Goal: Information Seeking & Learning: Understand process/instructions

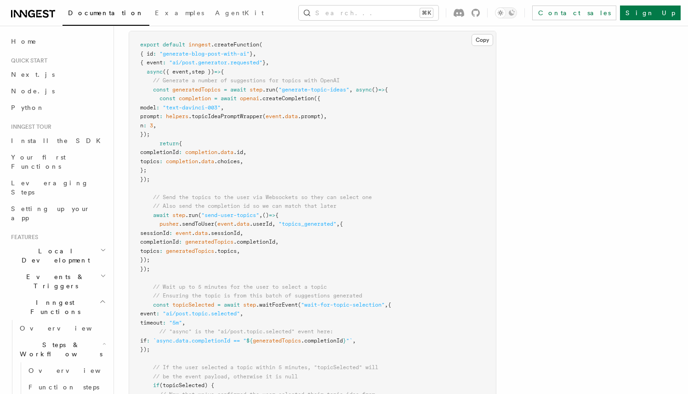
scroll to position [1077, 0]
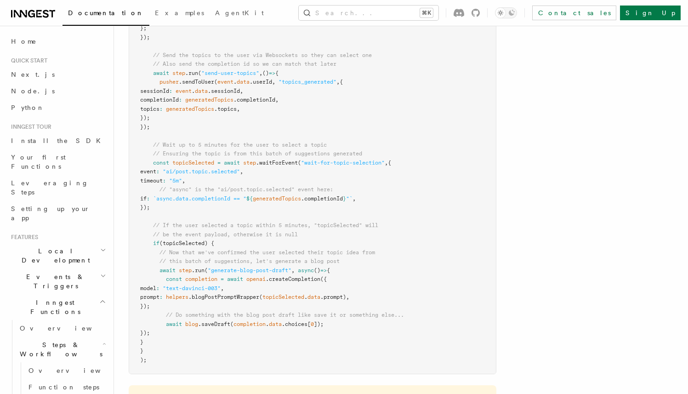
click at [199, 165] on span "topicSelected" at bounding box center [193, 162] width 42 height 6
click at [201, 204] on pre "export default inngest .createFunction ( { id : "generate-blog-post-with-ai" } …" at bounding box center [312, 131] width 366 height 484
drag, startPoint x: 156, startPoint y: 199, endPoint x: 142, endPoint y: 166, distance: 36.0
click at [142, 166] on pre "export default inngest .createFunction ( { id : "generate-blog-post-with-ai" } …" at bounding box center [312, 131] width 366 height 484
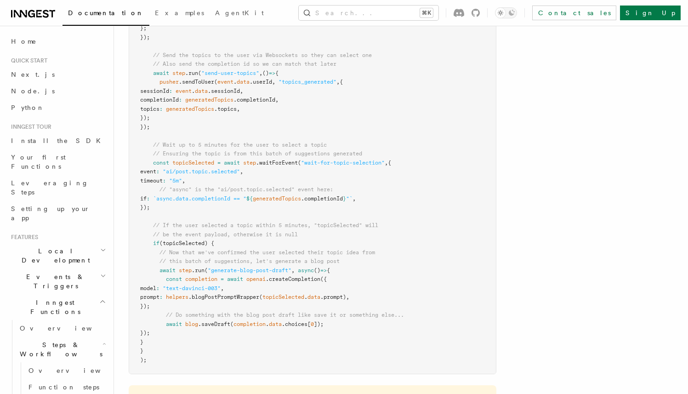
click at [142, 166] on span at bounding box center [146, 162] width 13 height 6
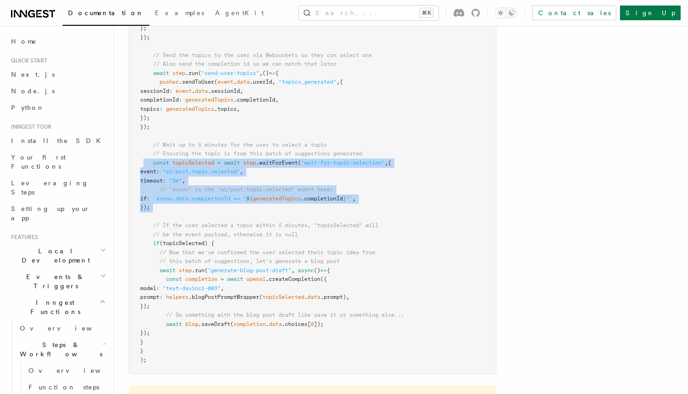
drag, startPoint x: 147, startPoint y: 165, endPoint x: 420, endPoint y: 216, distance: 277.1
click at [420, 216] on pre "export default inngest .createFunction ( { id : "generate-blog-post-with-ai" } …" at bounding box center [312, 131] width 366 height 484
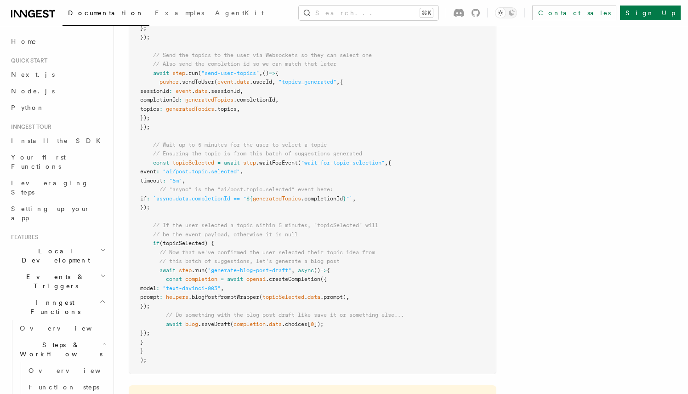
drag, startPoint x: 186, startPoint y: 199, endPoint x: 397, endPoint y: 204, distance: 211.3
click at [397, 204] on pre "export default inngest .createFunction ( { id : "generate-blog-post-with-ai" } …" at bounding box center [312, 131] width 366 height 484
click at [199, 165] on span "topicSelected" at bounding box center [193, 162] width 42 height 6
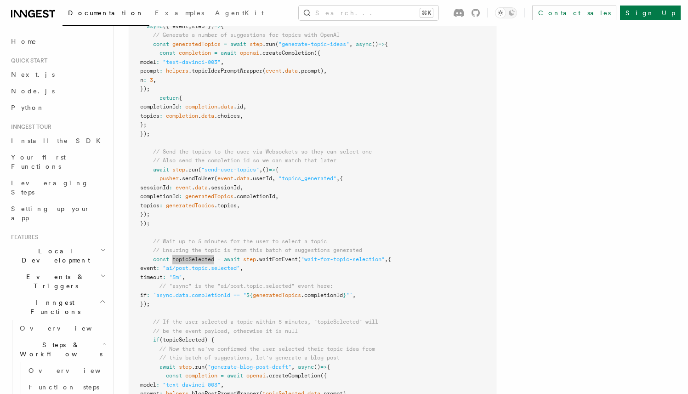
scroll to position [975, 0]
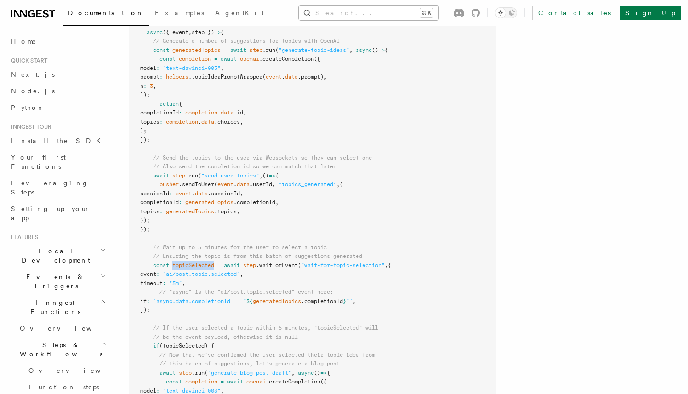
click at [427, 12] on button "Search... ⌘K" at bounding box center [369, 13] width 140 height 15
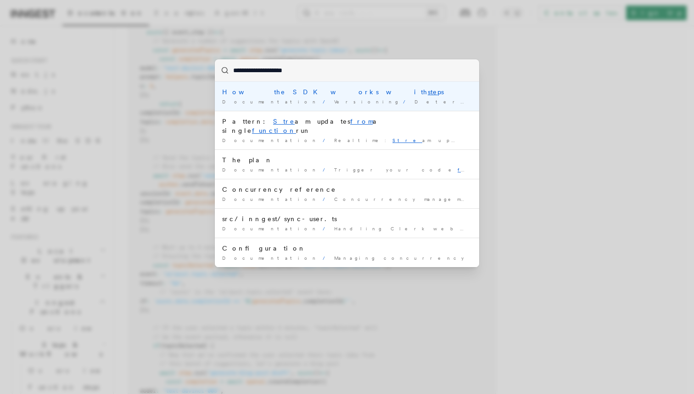
type input "**********"
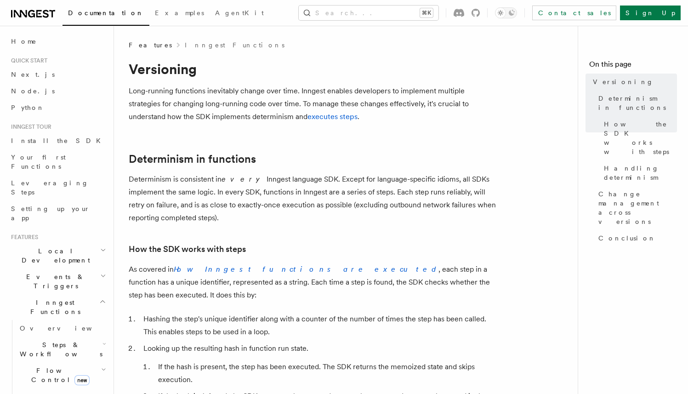
scroll to position [6, 0]
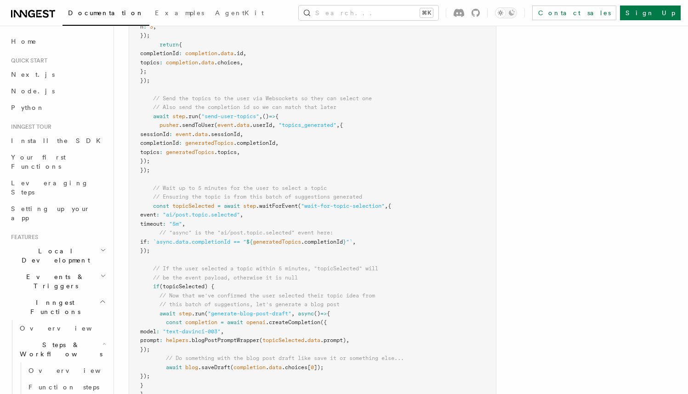
scroll to position [1081, 0]
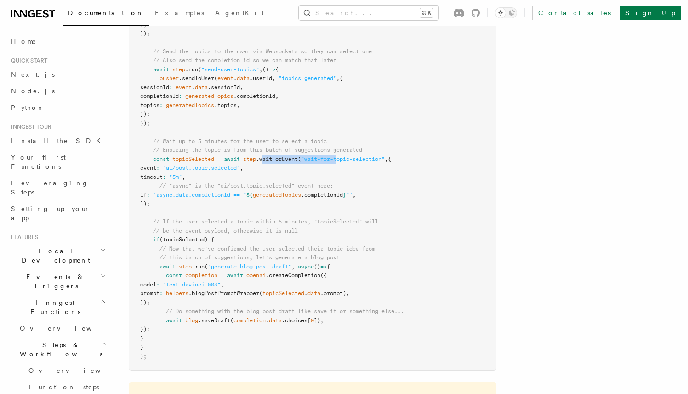
drag, startPoint x: 316, startPoint y: 161, endPoint x: 341, endPoint y: 172, distance: 26.7
click at [343, 162] on span "const topicSelected = await step .waitForEvent ( "wait-for-topic-selection" , {" at bounding box center [265, 159] width 251 height 6
drag, startPoint x: 217, startPoint y: 228, endPoint x: 307, endPoint y: 236, distance: 90.4
click at [307, 237] on pre "export default inngest .createFunction ( { id : "generate-blog-post-with-ai" } …" at bounding box center [312, 128] width 366 height 484
click at [307, 236] on pre "export default inngest .createFunction ( { id : "generate-blog-post-with-ai" } …" at bounding box center [312, 128] width 366 height 484
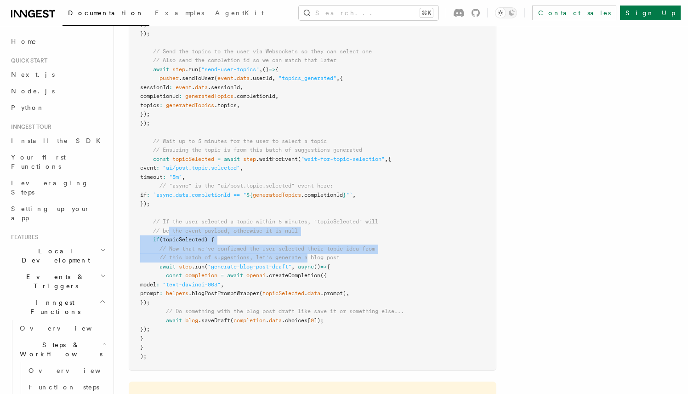
drag, startPoint x: 171, startPoint y: 231, endPoint x: 314, endPoint y: 259, distance: 145.2
click at [314, 259] on code "export default inngest .createFunction ( { id : "generate-blog-post-with-ai" } …" at bounding box center [272, 127] width 264 height 463
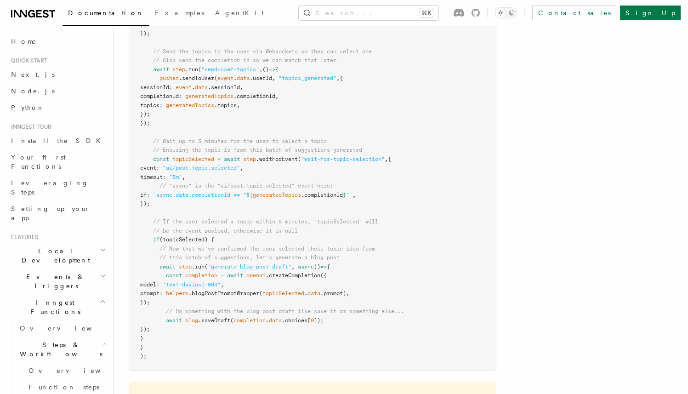
drag, startPoint x: 313, startPoint y: 258, endPoint x: 282, endPoint y: 258, distance: 31.7
click at [313, 259] on span "// this batch of suggestions, let's generate a blog post" at bounding box center [249, 257] width 180 height 6
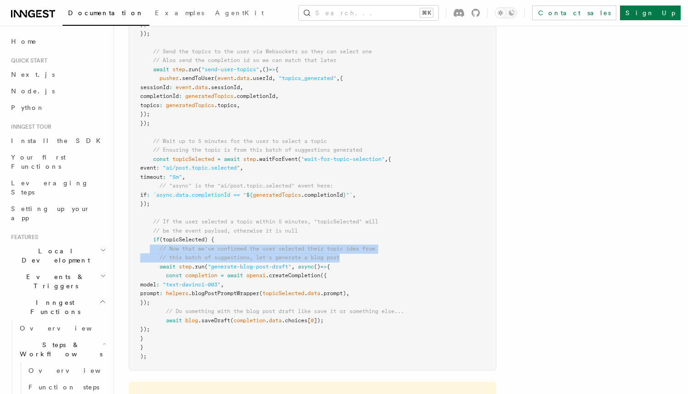
drag, startPoint x: 151, startPoint y: 246, endPoint x: 372, endPoint y: 256, distance: 221.6
click at [372, 256] on pre "export default inngest .createFunction ( { id : "generate-blog-post-with-ai" } …" at bounding box center [312, 128] width 366 height 484
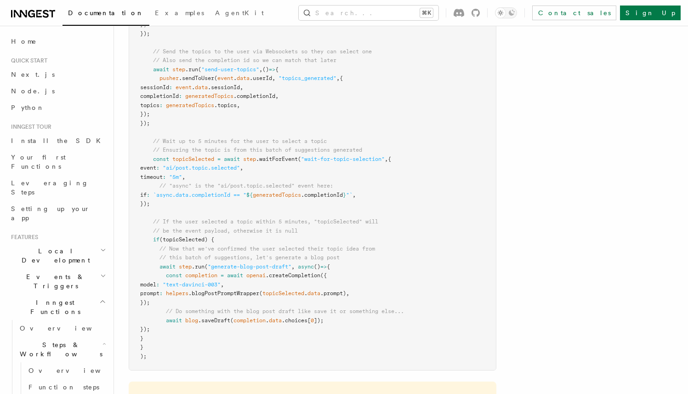
click at [373, 188] on pre "export default inngest .createFunction ( { id : "generate-blog-post-with-ai" } …" at bounding box center [312, 128] width 366 height 484
